Goal: Transaction & Acquisition: Purchase product/service

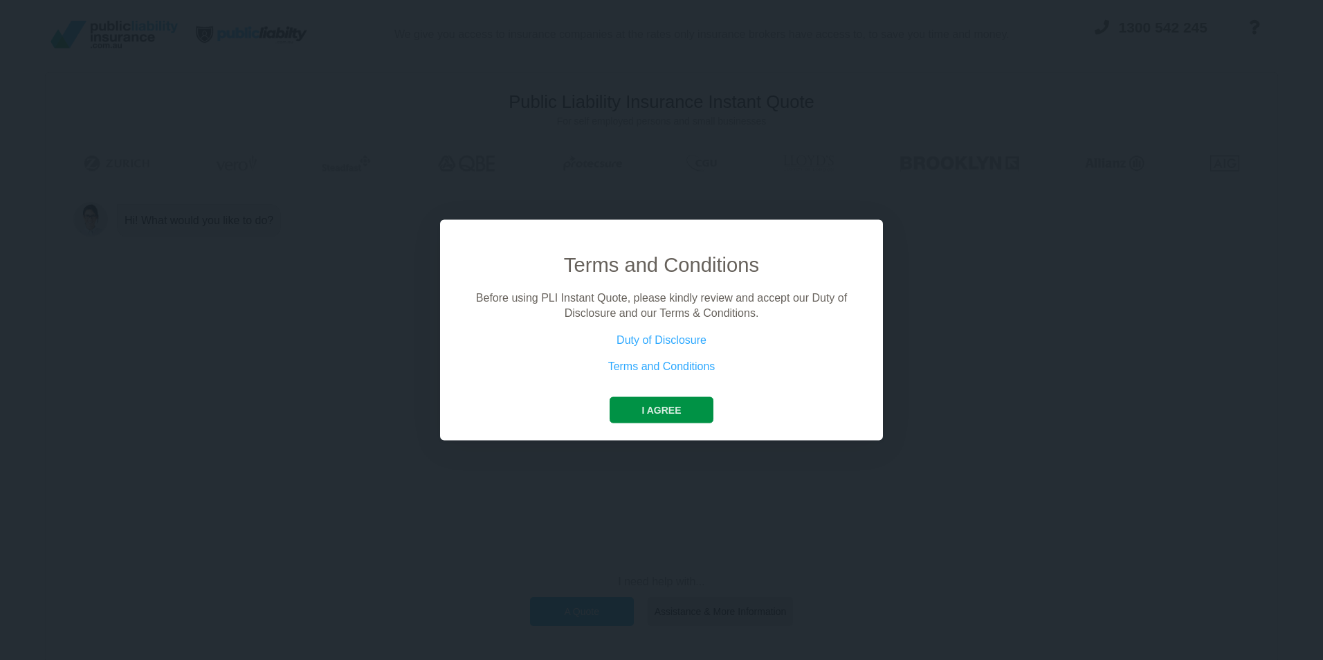
click at [678, 403] on button "I agree" at bounding box center [661, 410] width 103 height 26
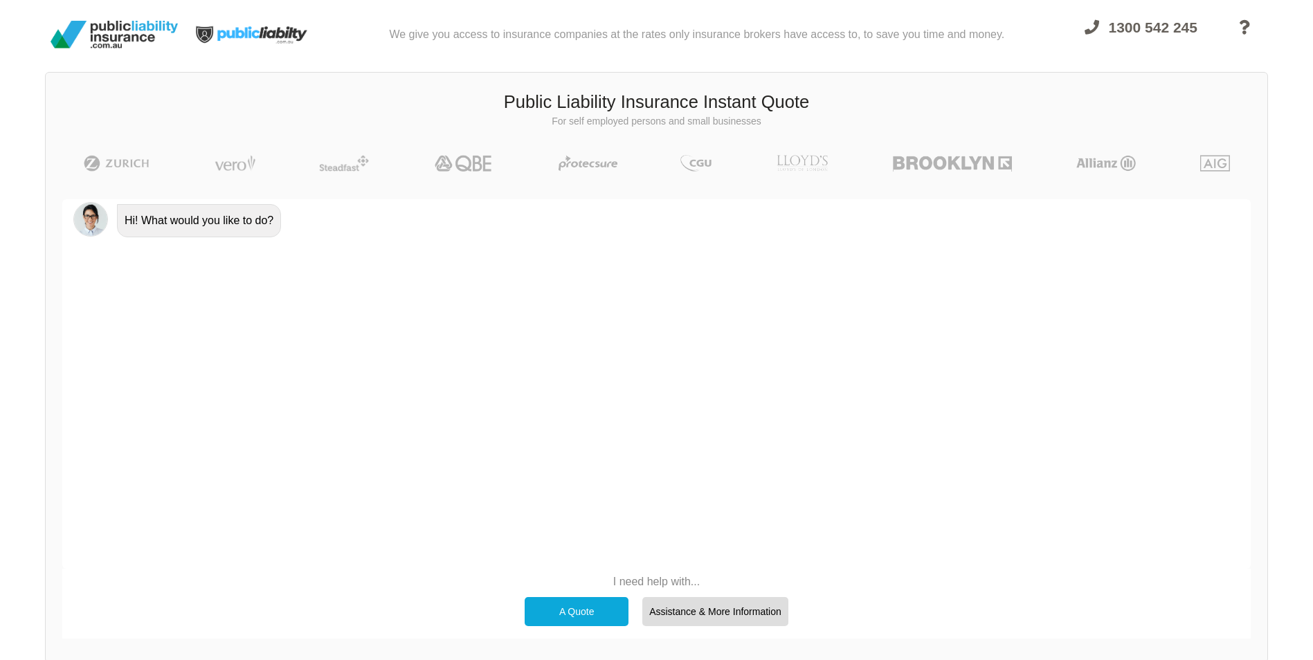
click at [571, 612] on div "A Quote" at bounding box center [577, 611] width 104 height 29
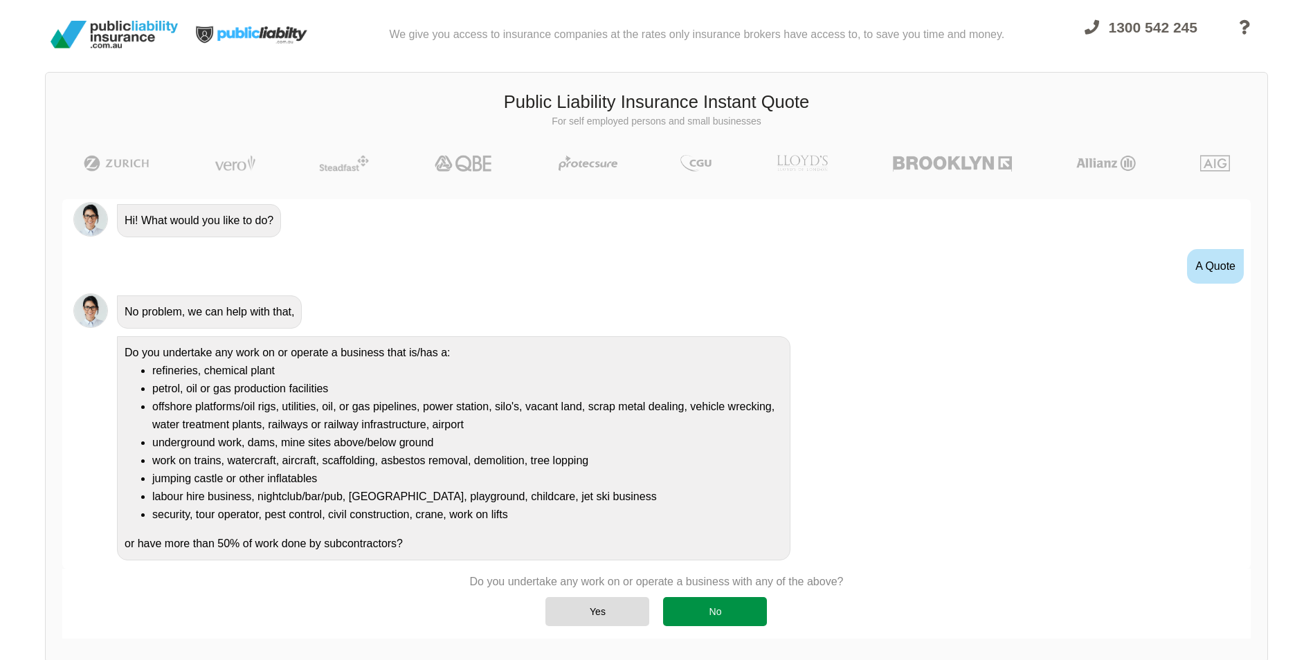
click at [725, 611] on div "No" at bounding box center [715, 611] width 104 height 29
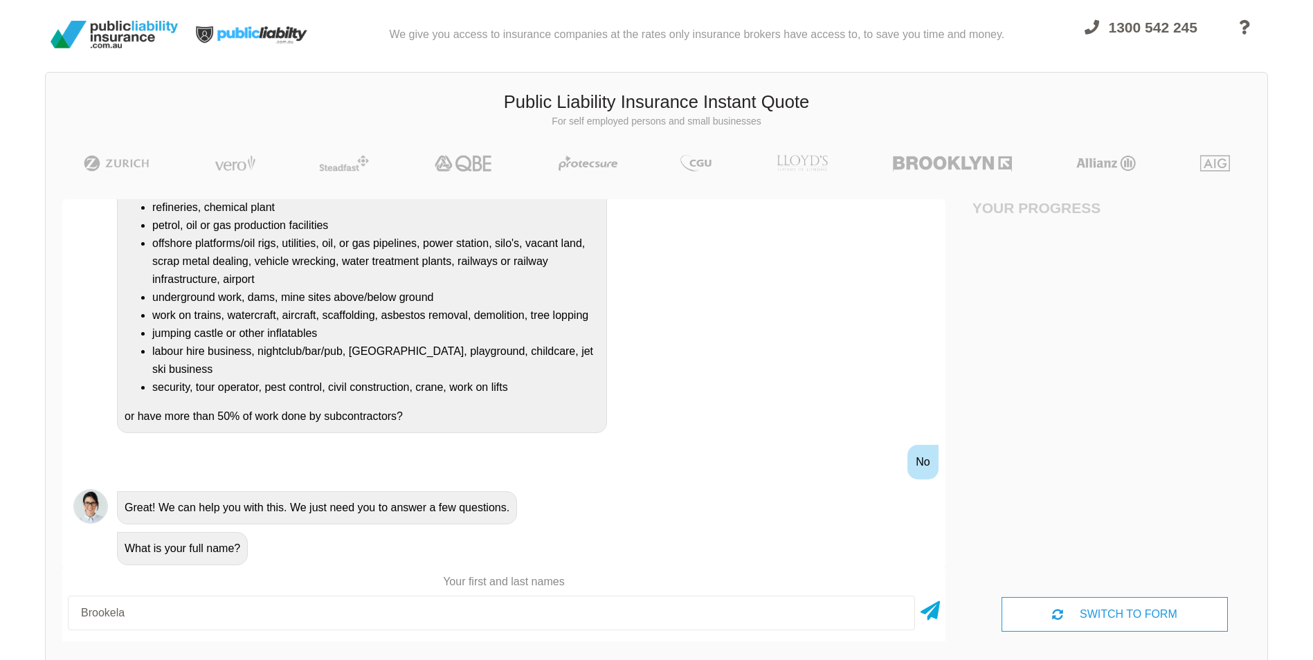
type input "[PERSON_NAME]"
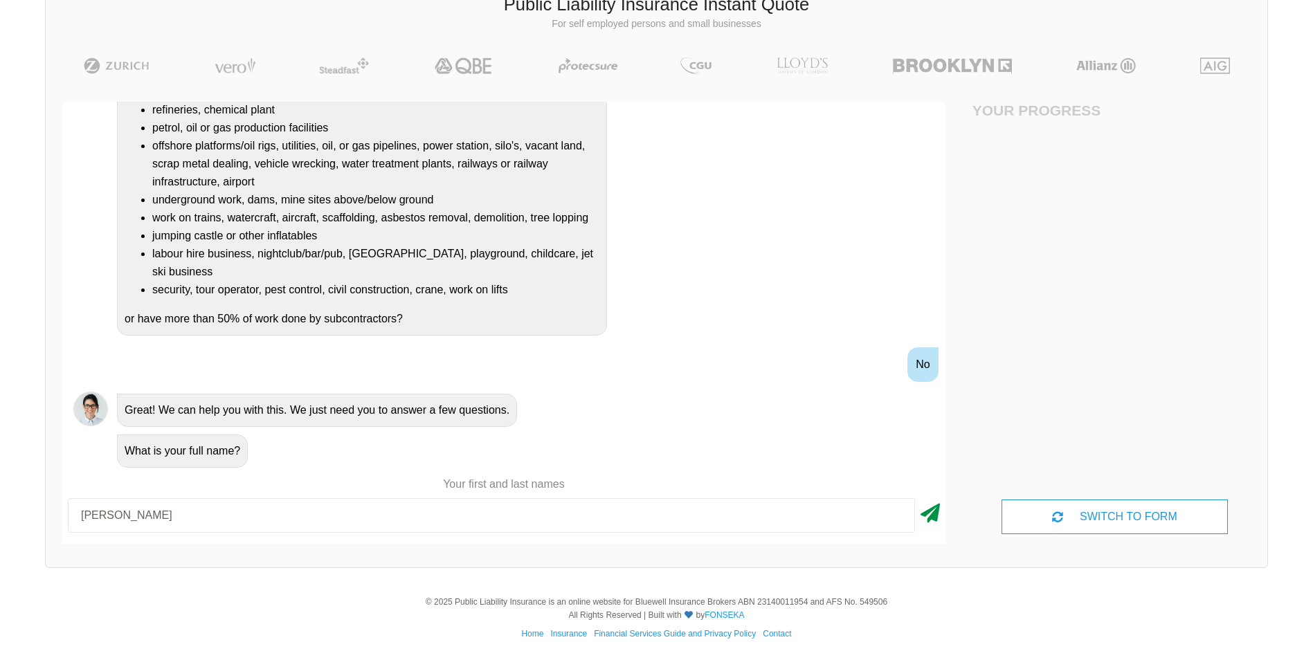
click at [934, 516] on icon at bounding box center [929, 510] width 19 height 25
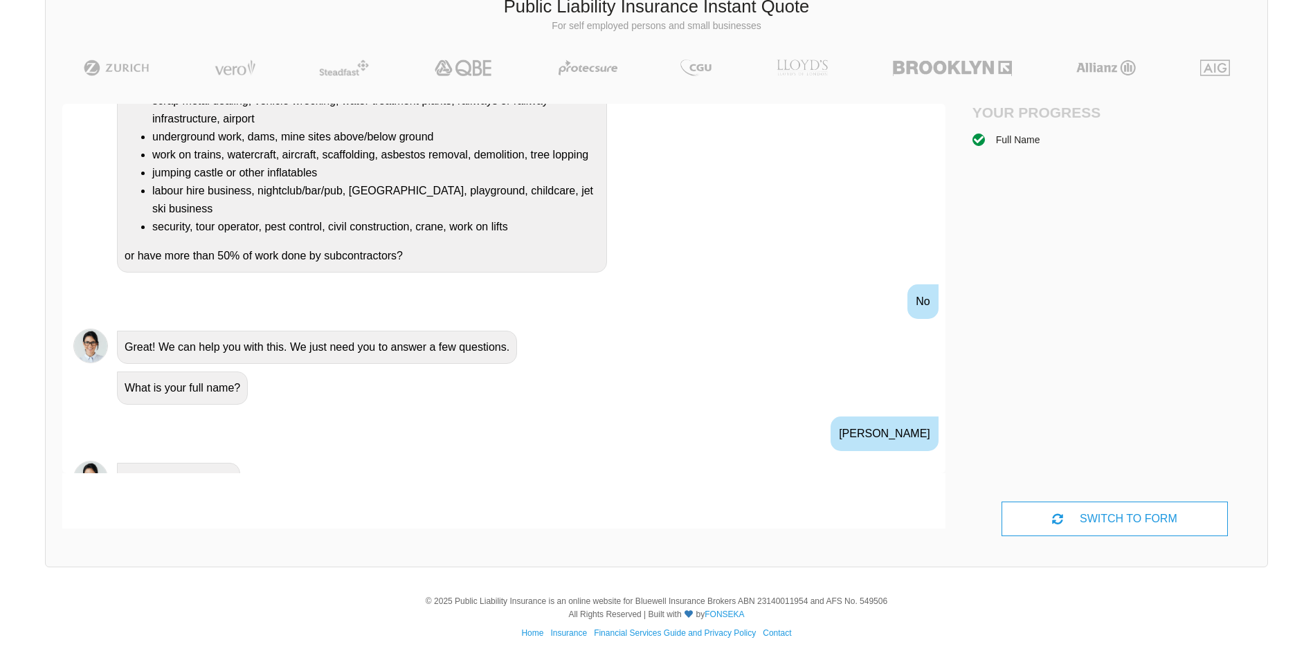
scroll to position [336, 0]
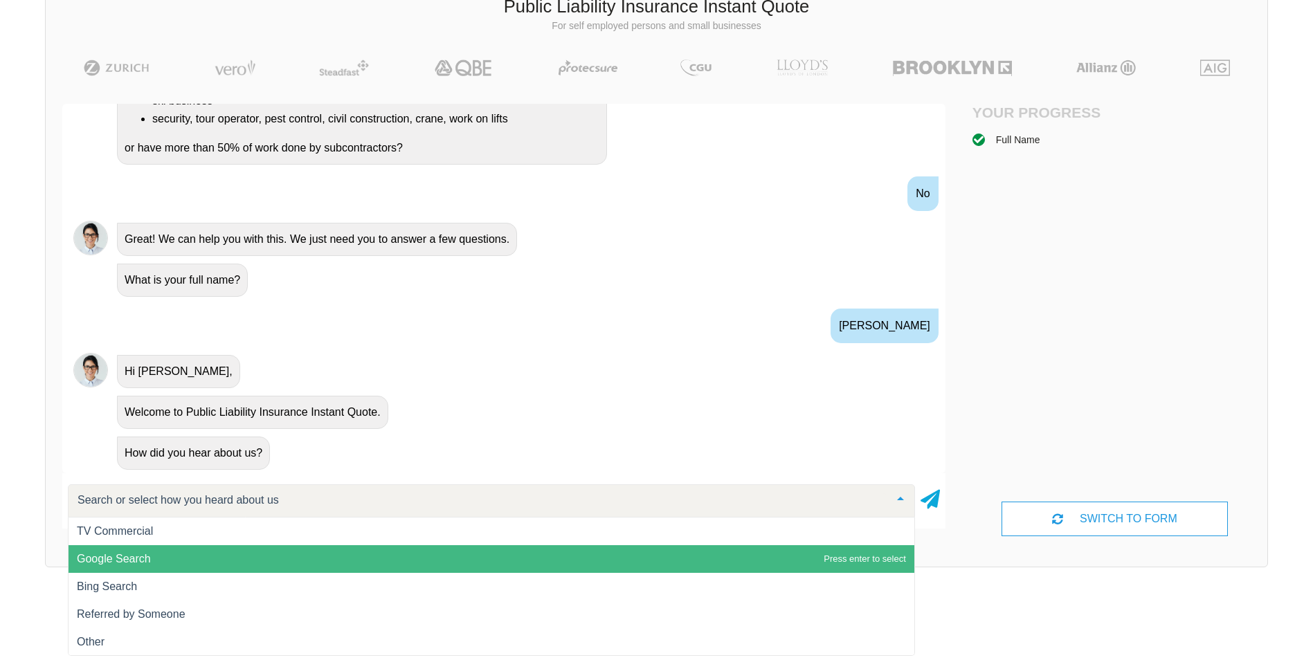
click at [137, 561] on span "Google Search" at bounding box center [114, 559] width 74 height 12
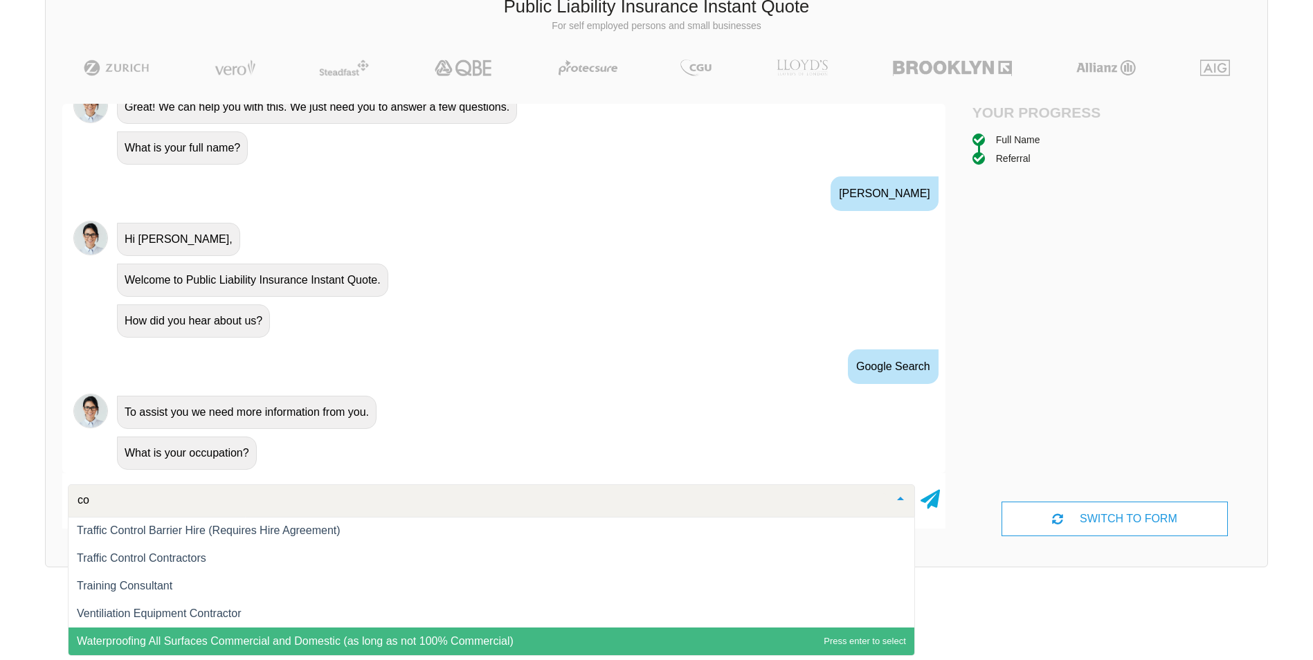
scroll to position [0, 0]
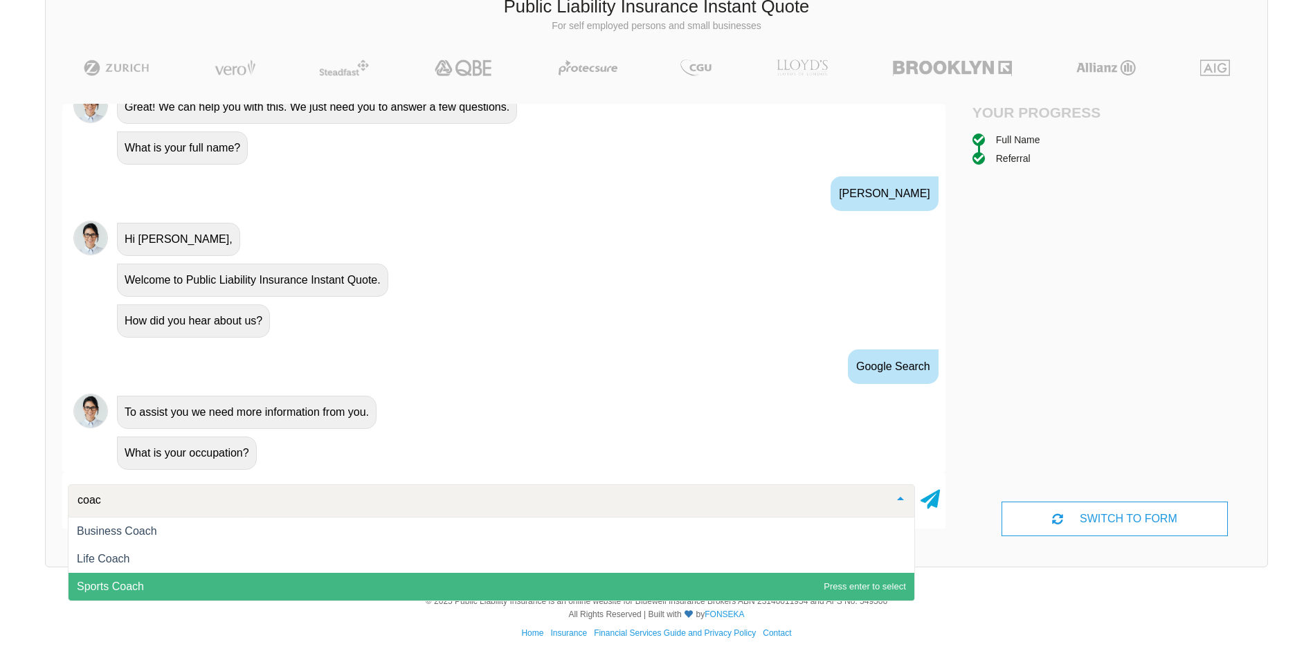
type input "coach"
click at [127, 593] on span "Sports Coach" at bounding box center [492, 587] width 846 height 28
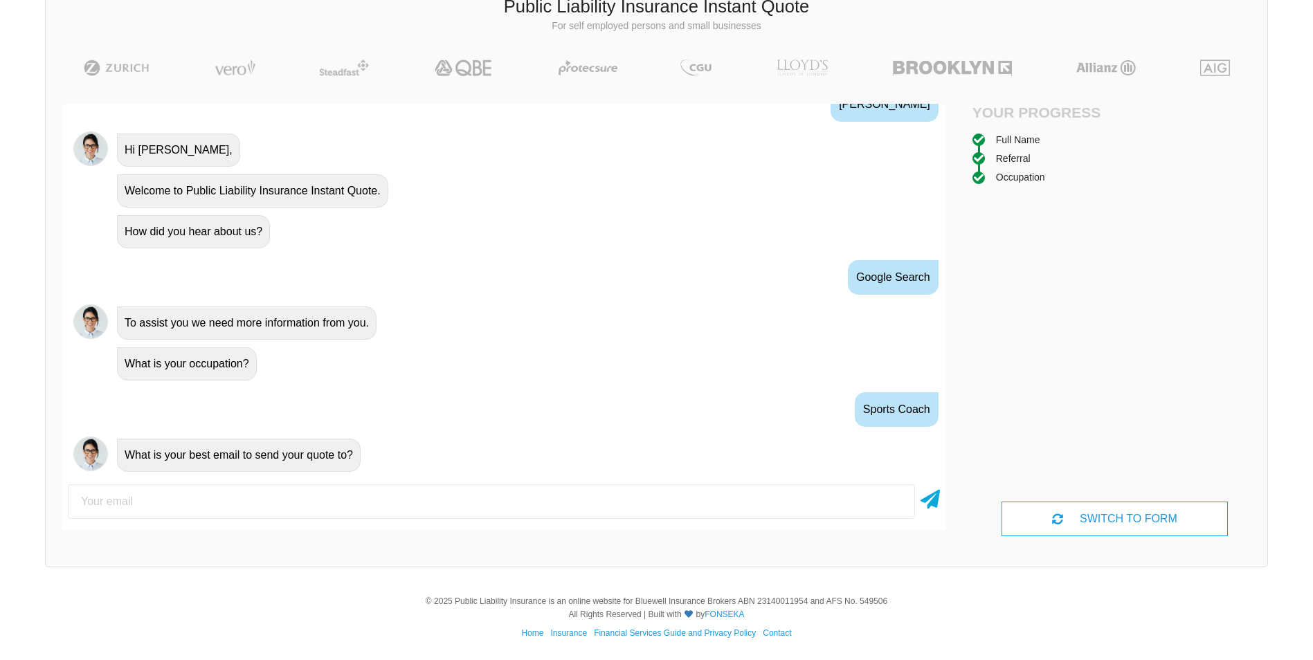
scroll to position [560, 0]
type input "[EMAIL_ADDRESS][DOMAIN_NAME]"
click at [935, 498] on icon at bounding box center [929, 496] width 19 height 25
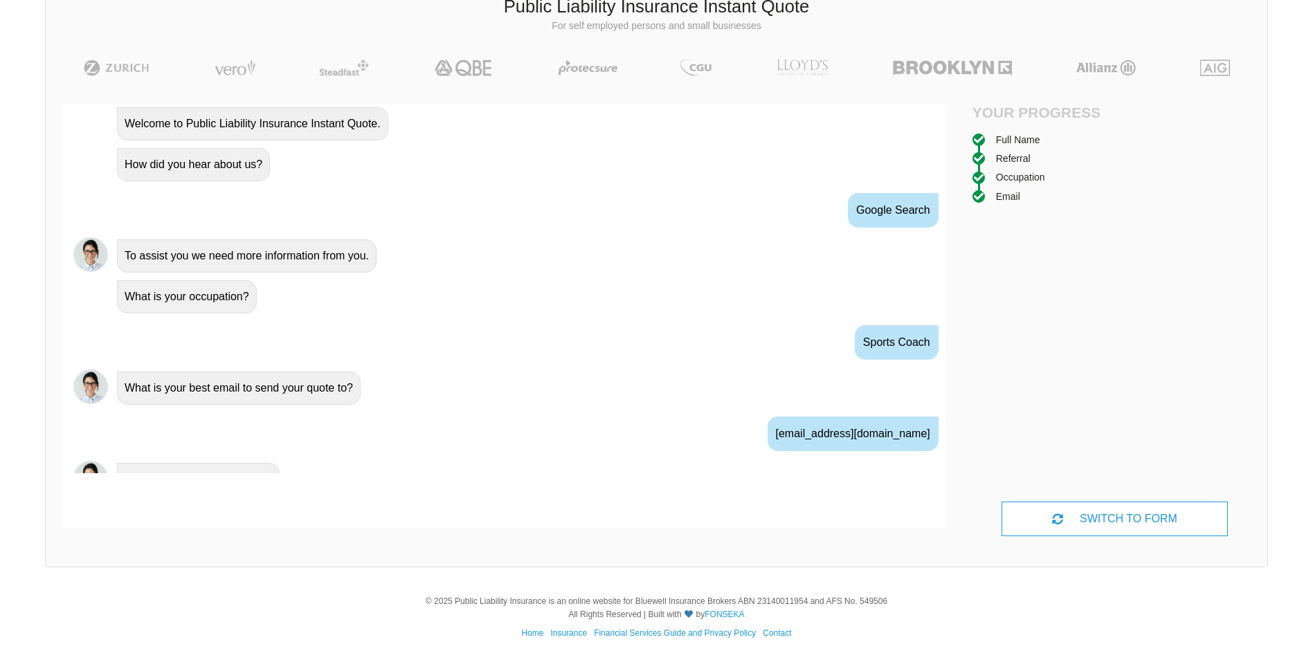
scroll to position [651, 0]
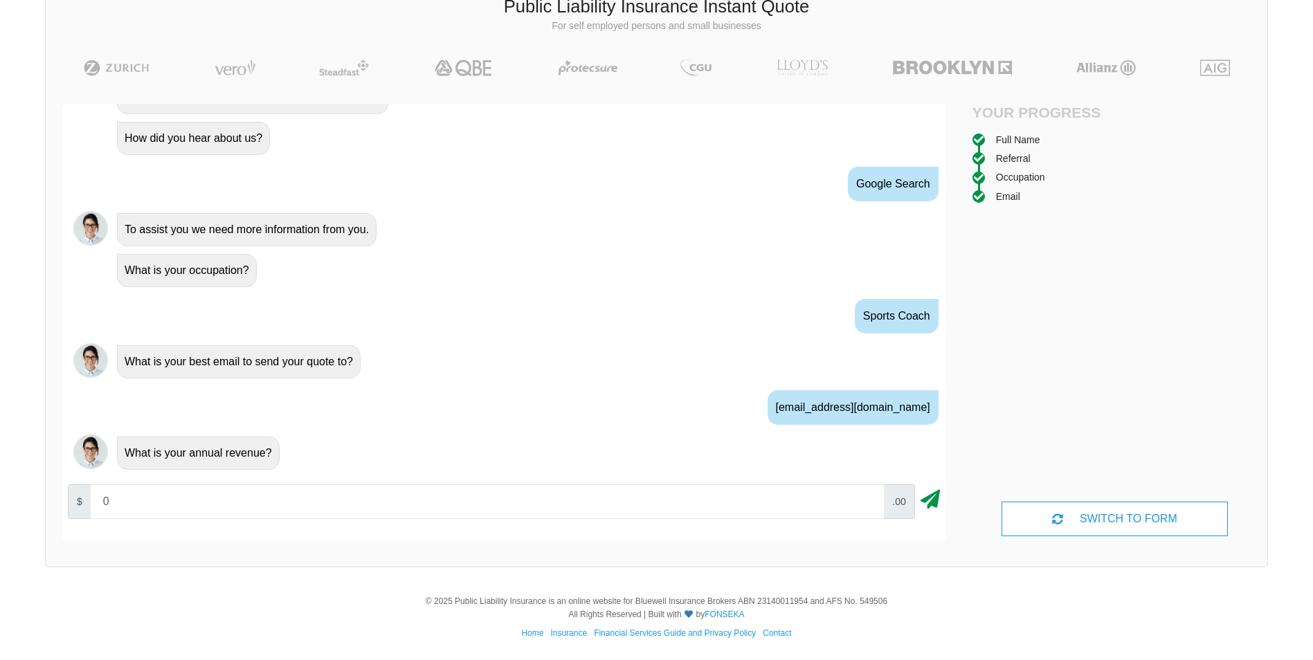
click at [932, 505] on icon at bounding box center [929, 496] width 19 height 25
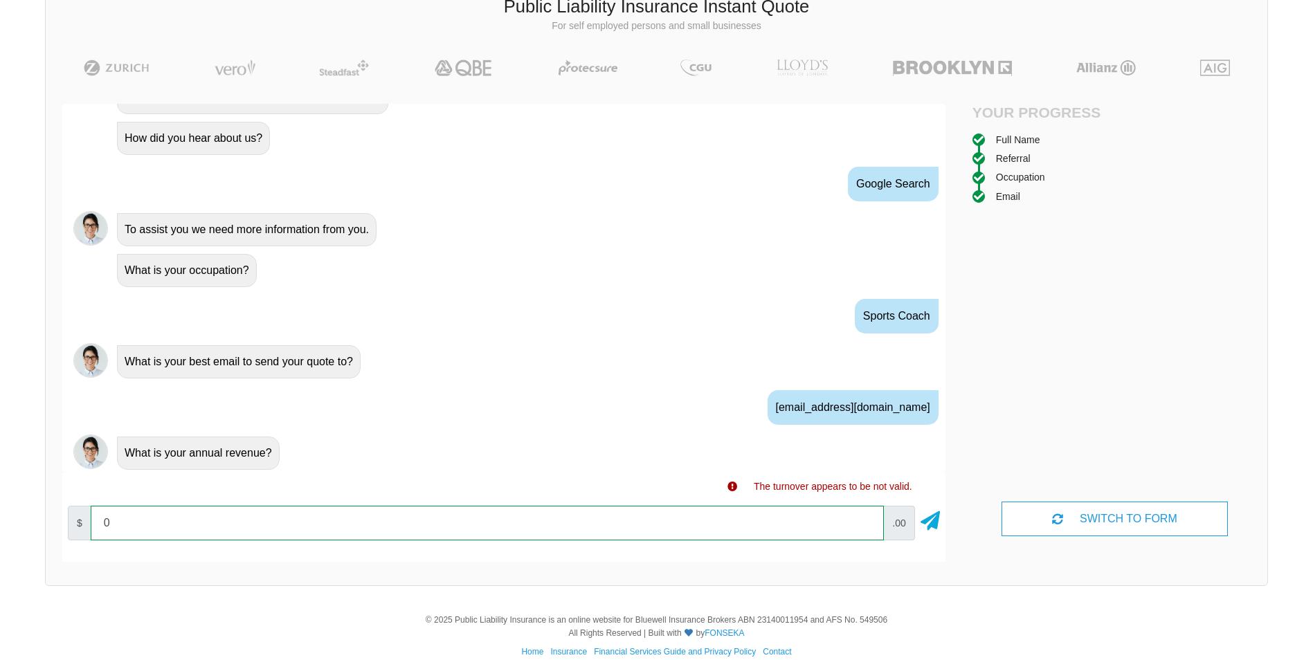
drag, startPoint x: 119, startPoint y: 524, endPoint x: 102, endPoint y: 523, distance: 17.4
click at [102, 523] on input "0" at bounding box center [487, 523] width 793 height 35
type input "1"
click at [934, 521] on icon at bounding box center [929, 518] width 19 height 25
drag, startPoint x: 129, startPoint y: 524, endPoint x: 98, endPoint y: 521, distance: 30.6
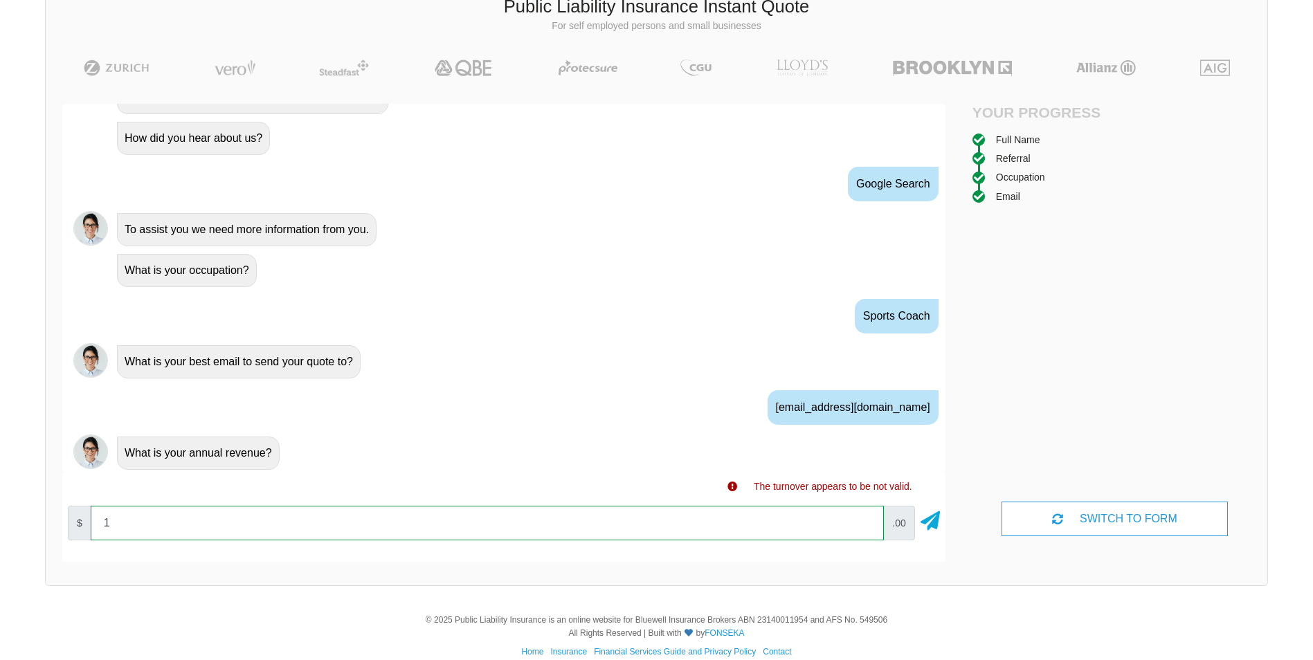
click at [98, 521] on input "1" at bounding box center [487, 523] width 793 height 35
